Goal: Contribute content: Add original content to the website for others to see

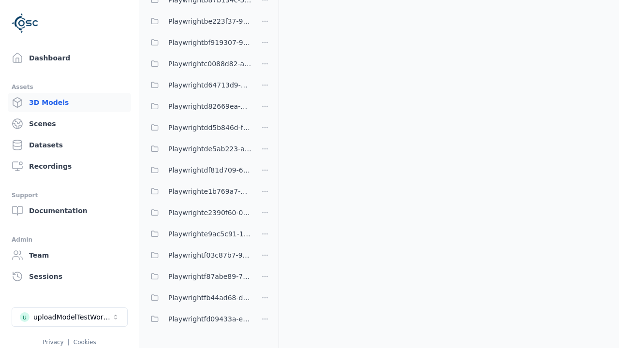
scroll to position [167, 0]
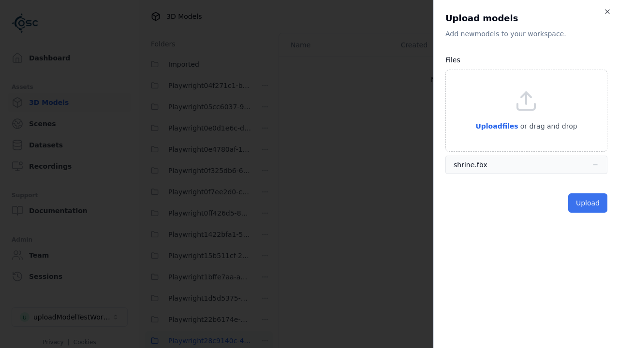
click at [589, 203] on button "Upload" at bounding box center [587, 202] width 39 height 19
